Goal: Check status: Check status

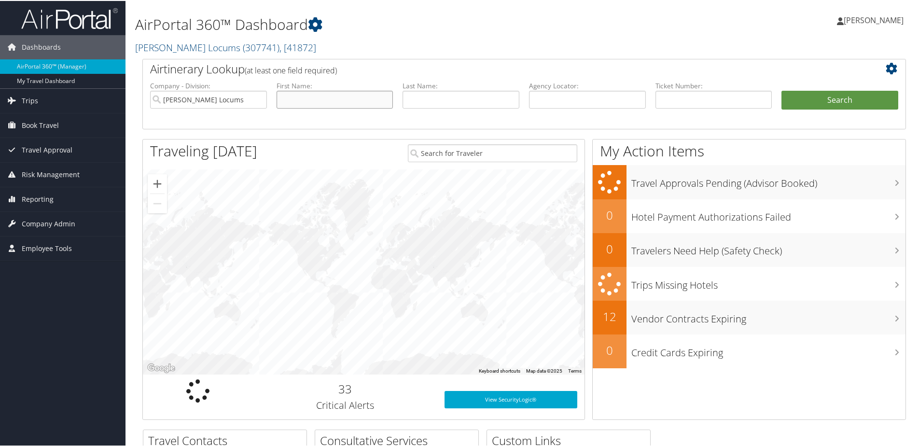
click at [346, 94] on input "text" at bounding box center [335, 99] width 117 height 18
type input "[PERSON_NAME]"
click at [474, 101] on input "text" at bounding box center [461, 99] width 117 height 18
type input "Quan"
click at [734, 102] on input "text" at bounding box center [714, 99] width 117 height 18
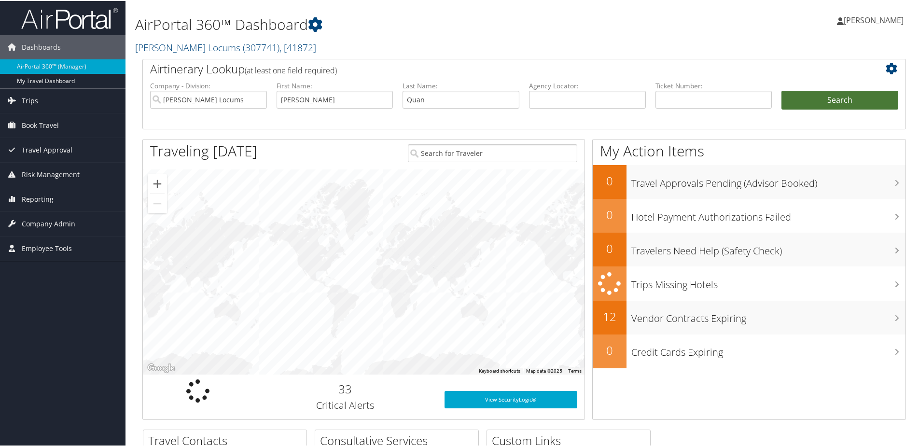
click at [825, 100] on button "Search" at bounding box center [840, 99] width 117 height 19
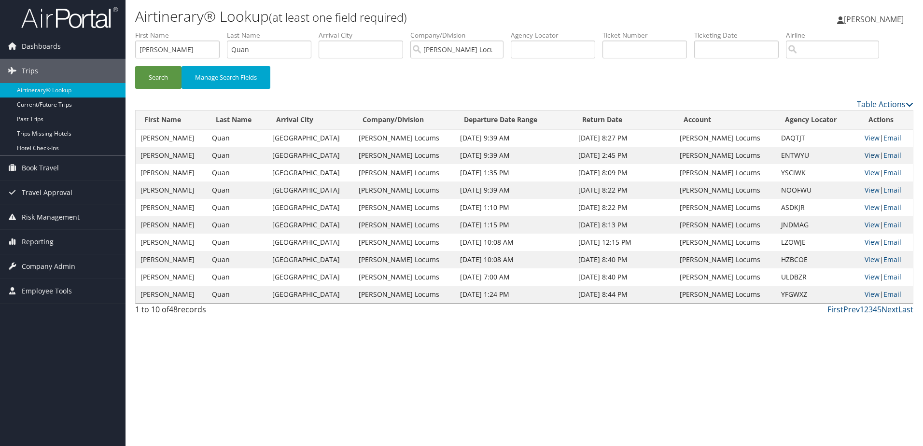
click at [865, 156] on link "View" at bounding box center [872, 155] width 15 height 9
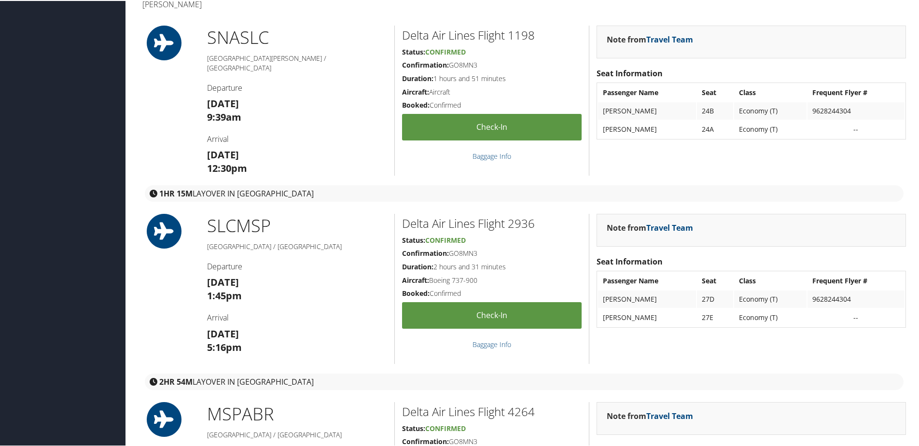
scroll to position [285, 0]
click at [741, 305] on td "Economy (T)" at bounding box center [770, 297] width 72 height 17
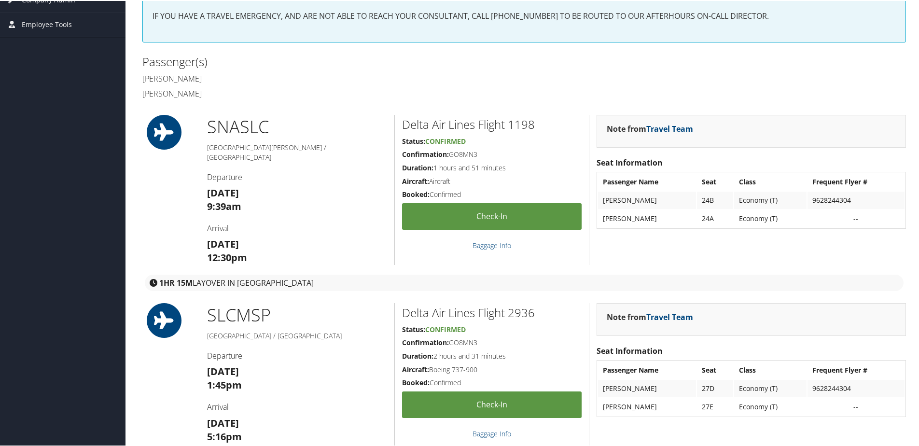
scroll to position [155, 0]
